Goal: Obtain resource: Download file/media

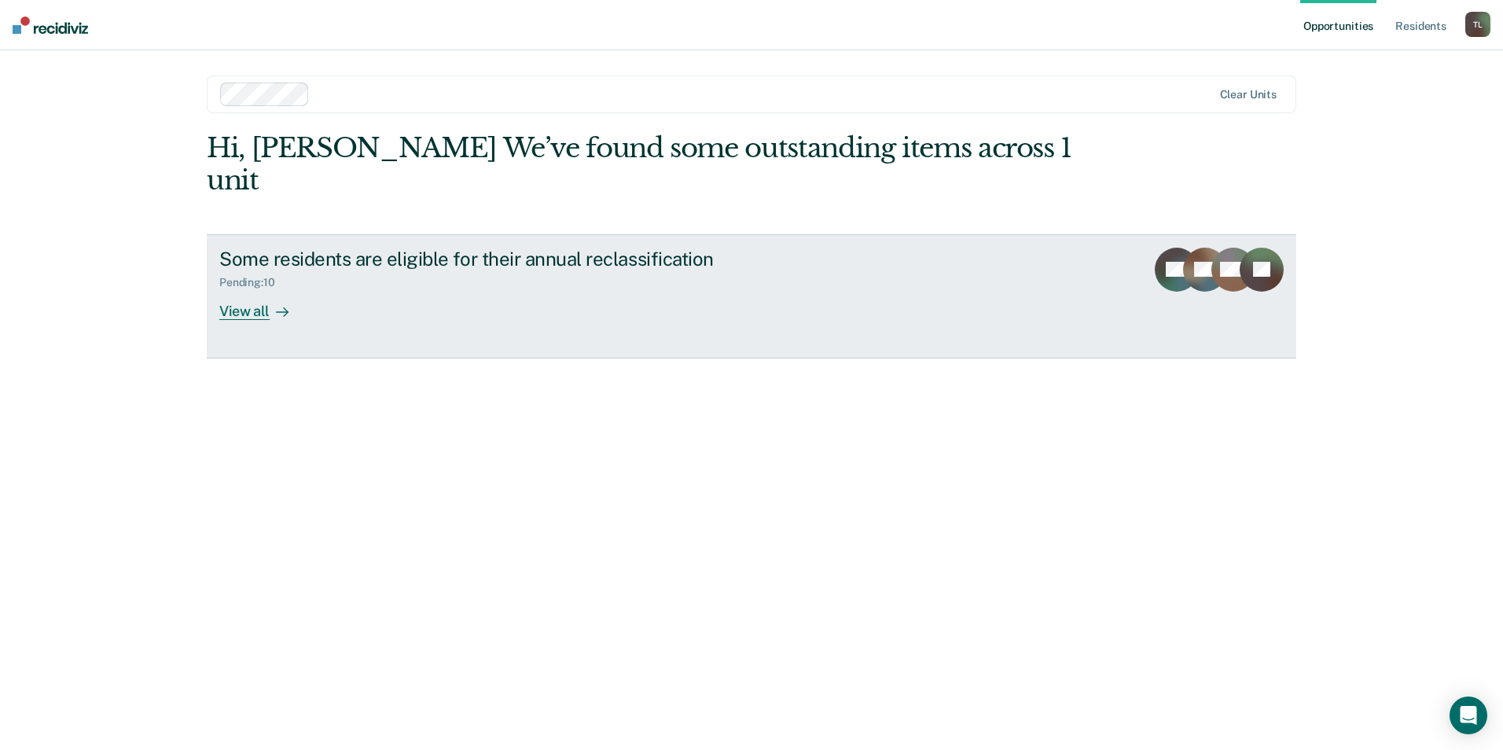
click at [247, 289] on div "View all" at bounding box center [263, 304] width 88 height 31
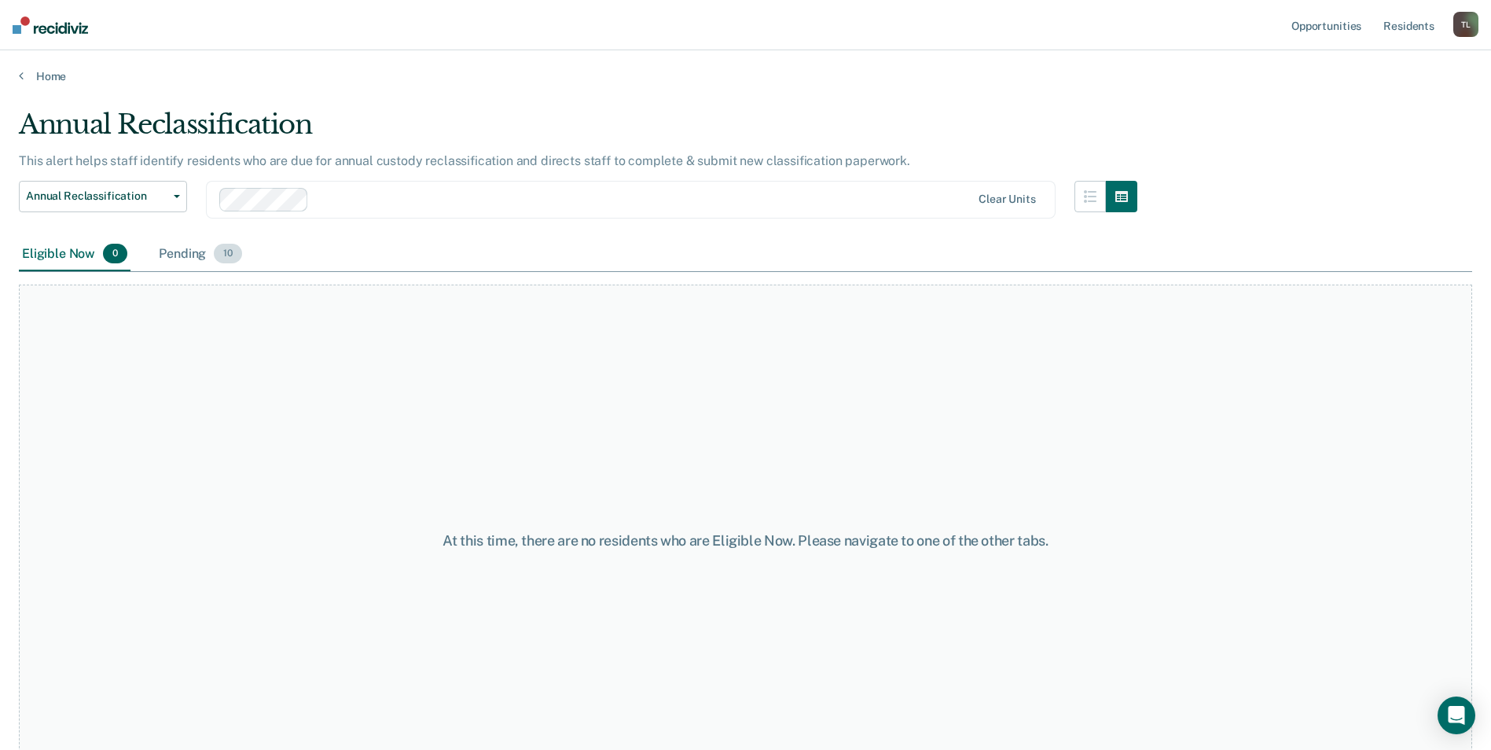
click at [211, 250] on div "Pending 10" at bounding box center [201, 254] width 90 height 35
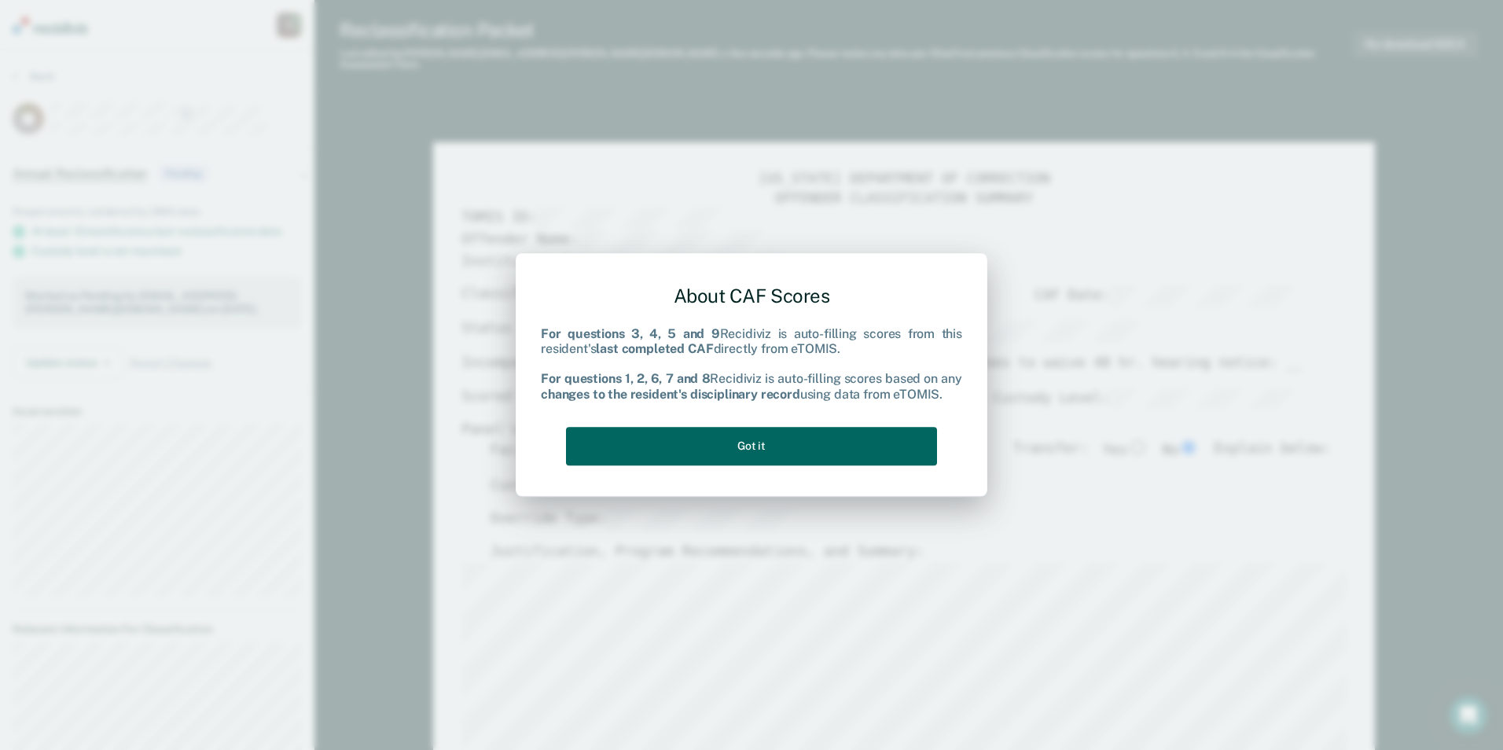
click at [757, 445] on button "Got it" at bounding box center [751, 446] width 371 height 39
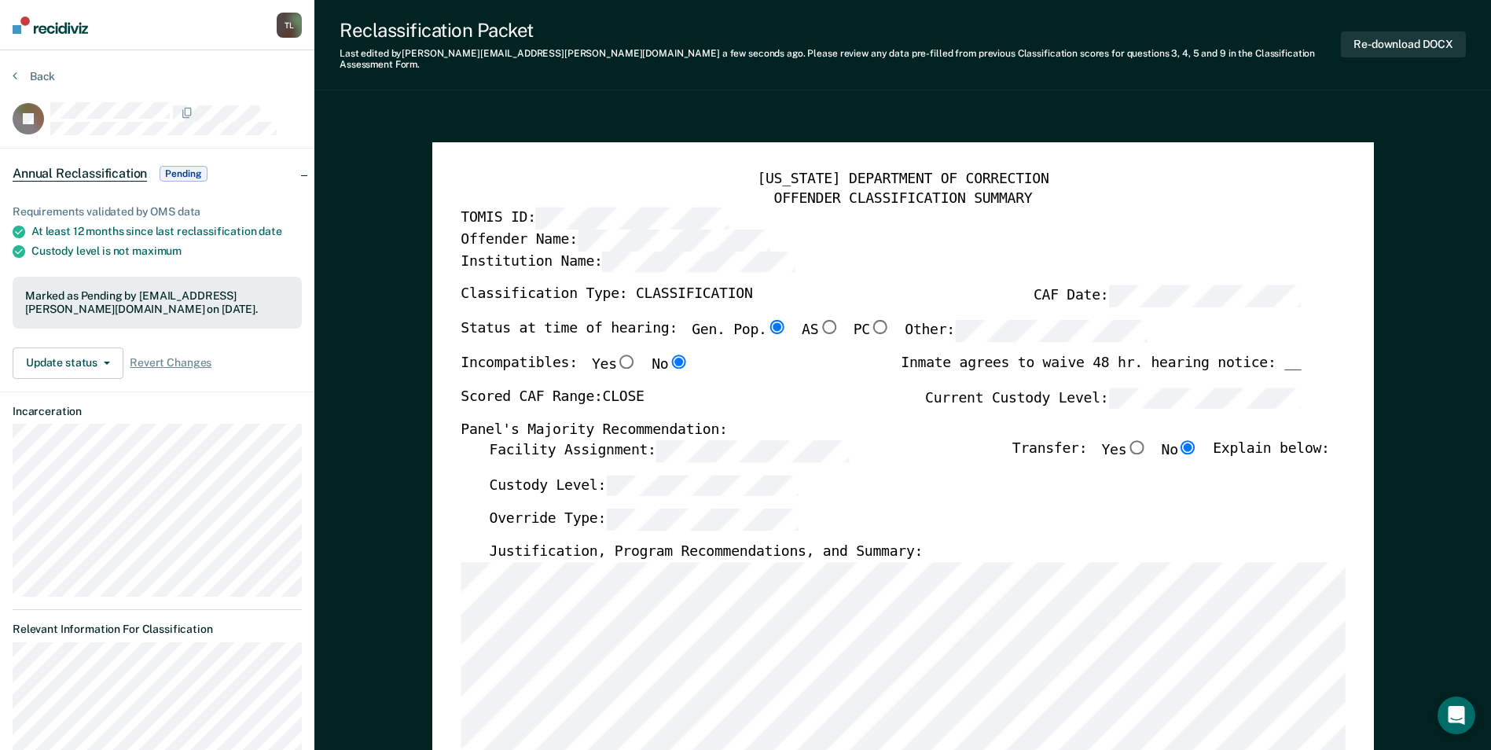
click at [830, 509] on div "Override Type:" at bounding box center [909, 526] width 840 height 35
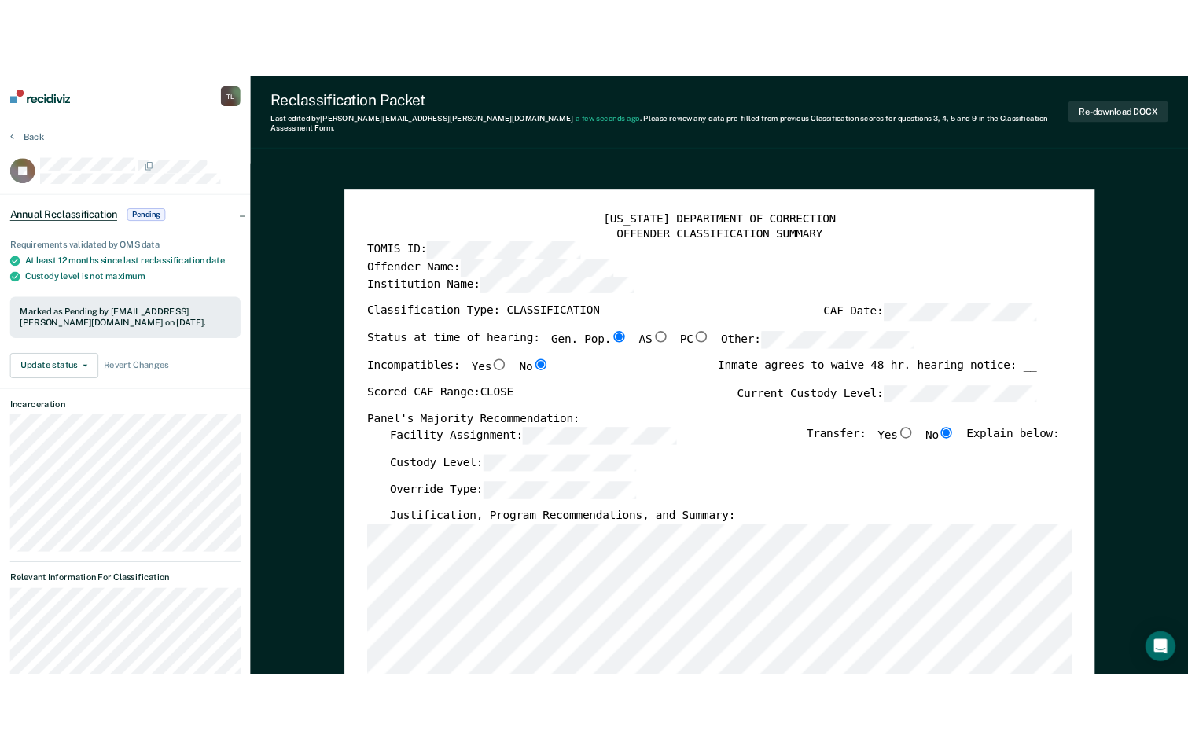
scroll to position [79, 0]
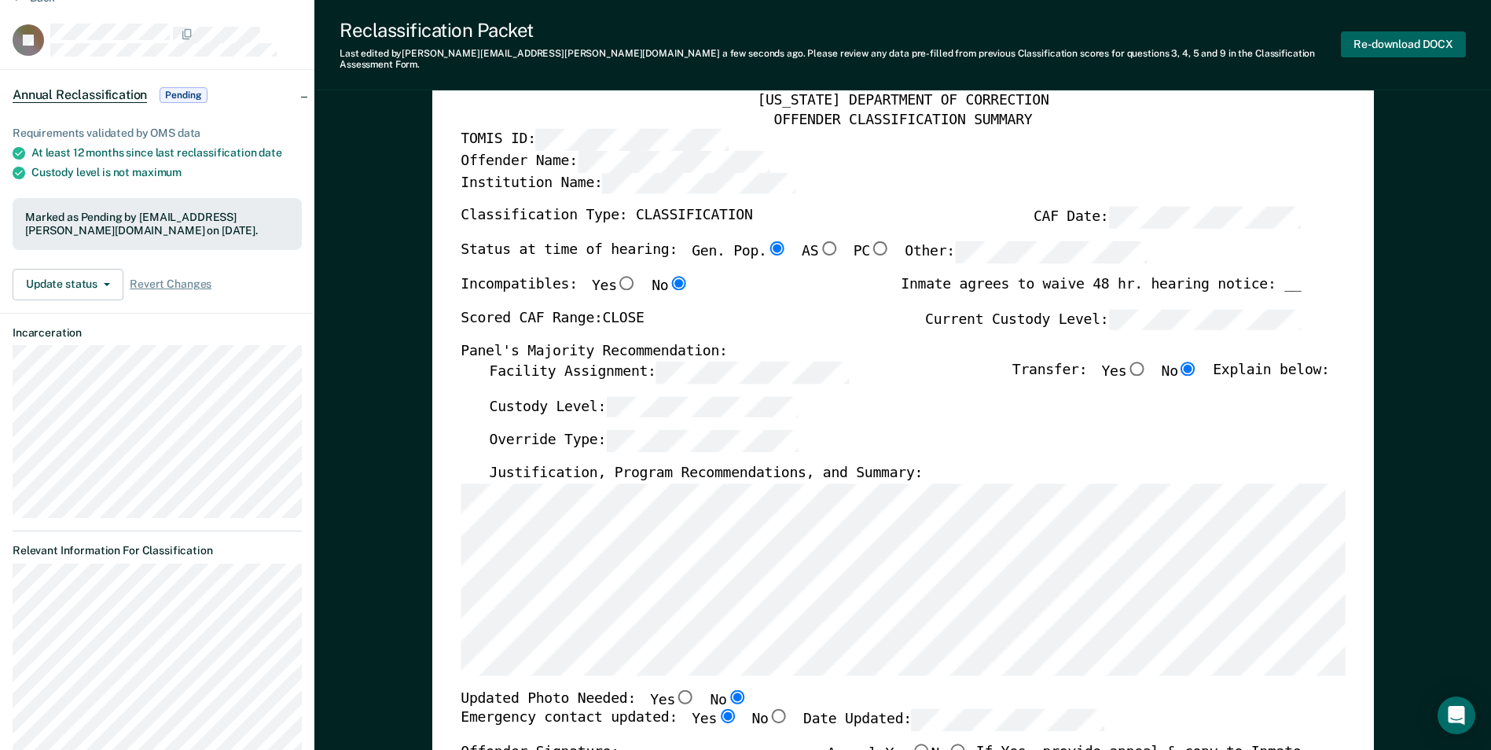
click at [1393, 39] on button "Re-download DOCX" at bounding box center [1403, 44] width 125 height 26
type textarea "x"
